Goal: Find contact information: Find contact information

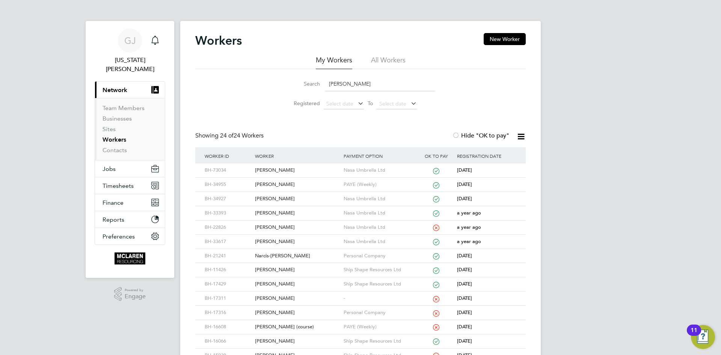
click at [342, 88] on input "victor" at bounding box center [380, 84] width 110 height 15
type input "v"
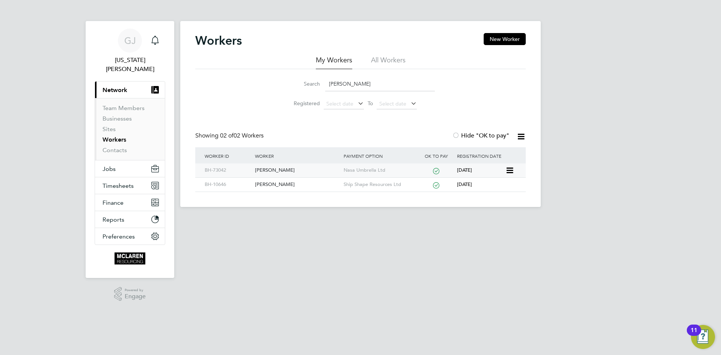
type input "william cor"
click at [288, 166] on div "[PERSON_NAME]" at bounding box center [297, 170] width 88 height 14
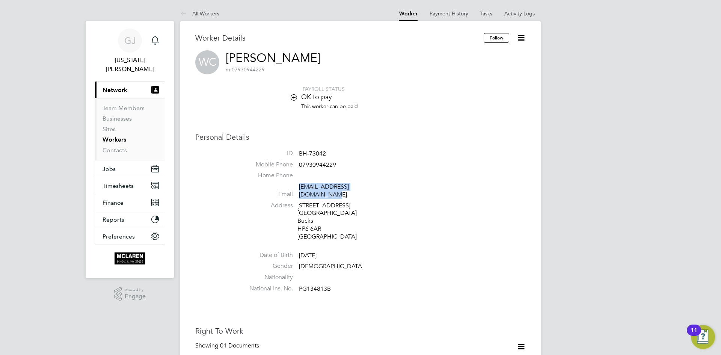
drag, startPoint x: 378, startPoint y: 185, endPoint x: 300, endPoint y: 189, distance: 78.2
click at [300, 189] on li "Email [EMAIL_ADDRESS][DOMAIN_NAME]" at bounding box center [382, 192] width 285 height 18
copy link "[EMAIL_ADDRESS][DOMAIN_NAME]"
